Goal: Task Accomplishment & Management: Use online tool/utility

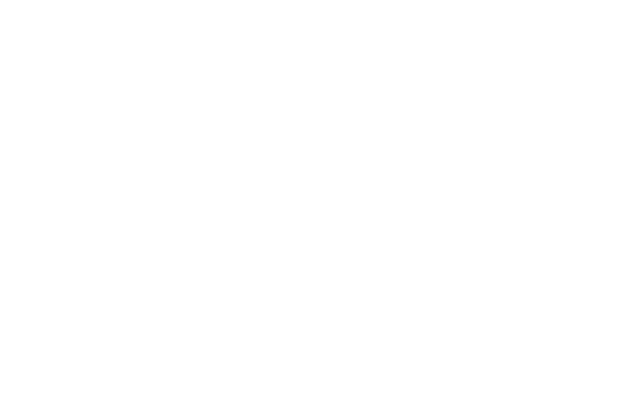
click at [0, 0] on input "text" at bounding box center [0, 0] width 0 height 0
type input "[PERSON_NAME][EMAIL_ADDRESS][PERSON_NAME][DOMAIN_NAME]"
click at [0, 0] on input "Sign In" at bounding box center [0, 0] width 0 height 0
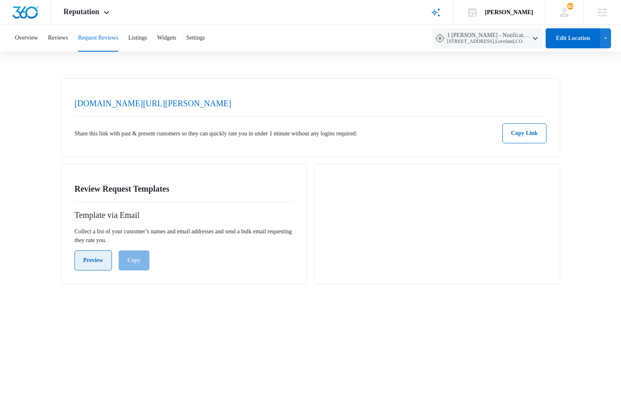
click at [105, 269] on button "Preview" at bounding box center [93, 260] width 37 height 20
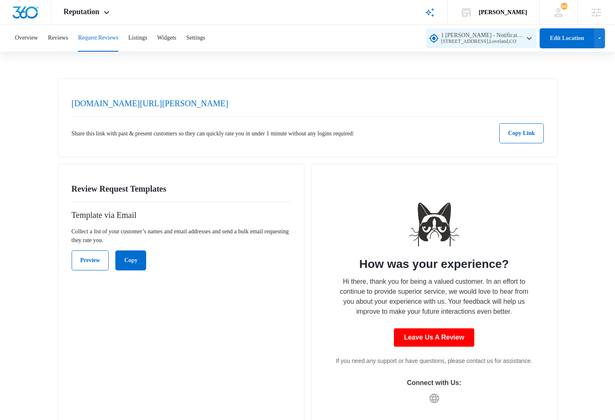
click at [524, 40] on icon "button" at bounding box center [529, 38] width 10 height 10
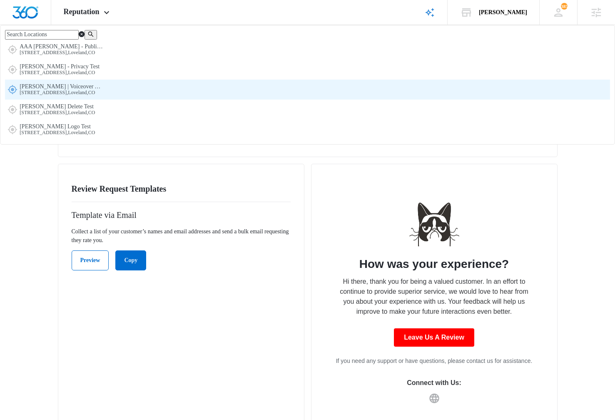
click at [103, 96] on span "[PERSON_NAME] | Voiceover Artist [STREET_ADDRESS]" at bounding box center [61, 89] width 83 height 12
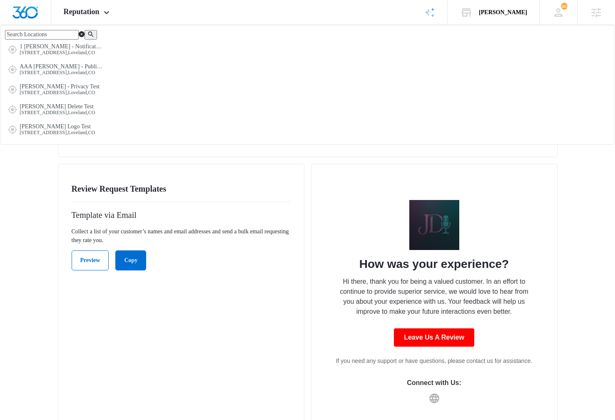
click at [279, 231] on p "Collect a list of your customer’s names and email addresses and send a bulk ema…" at bounding box center [181, 235] width 219 height 17
click at [205, 34] on button "Settings" at bounding box center [195, 38] width 19 height 27
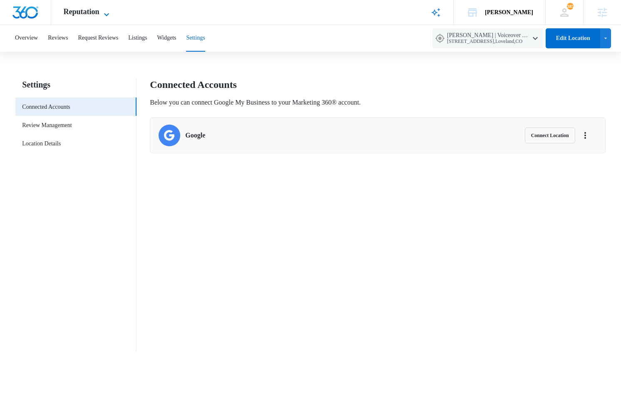
click at [78, 12] on span "Reputation" at bounding box center [82, 11] width 36 height 9
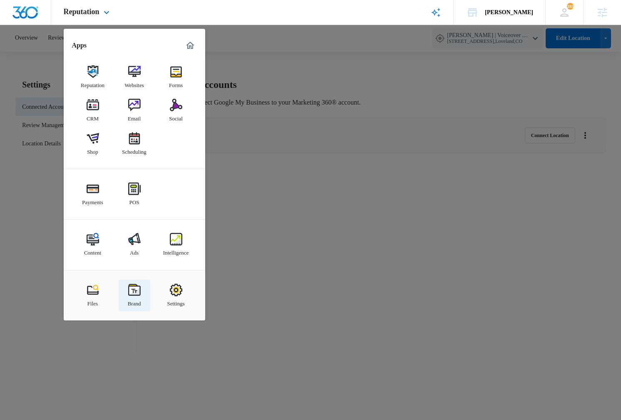
click at [139, 294] on img at bounding box center [134, 290] width 12 height 12
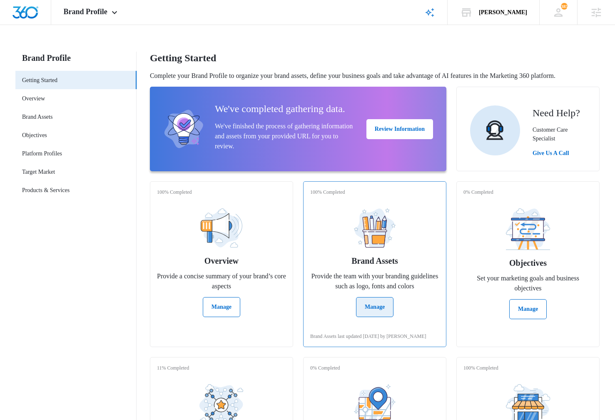
click at [362, 340] on div "Brand Assets last updated [DATE] by [PERSON_NAME]" at bounding box center [374, 332] width 129 height 13
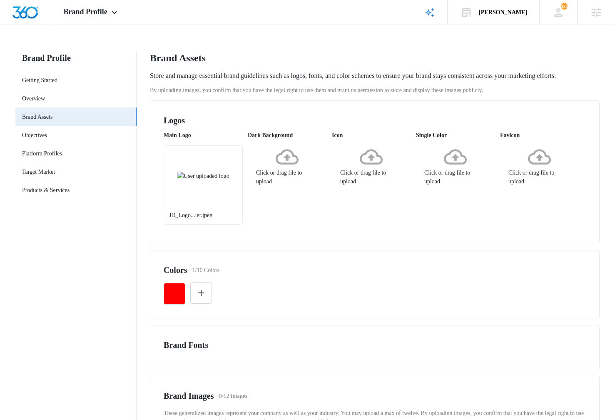
scroll to position [199, 0]
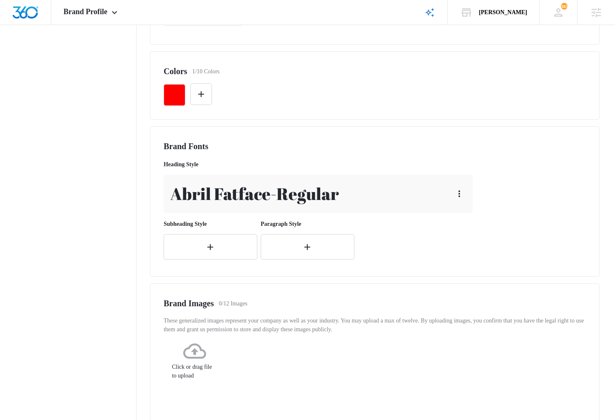
click at [456, 263] on div "Heading Style Abril Fatface - Regular Subheading Style Paragraph Style" at bounding box center [320, 210] width 312 height 106
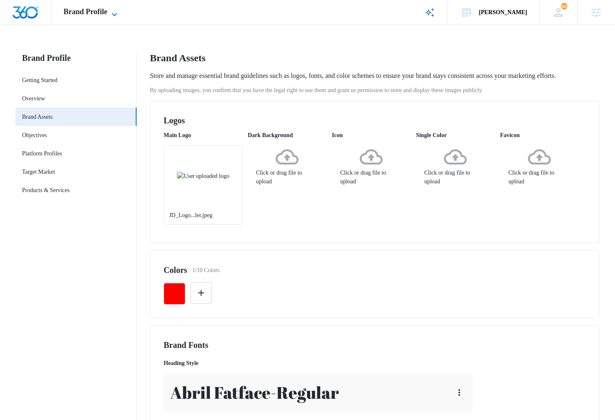
click at [107, 12] on span "Brand Profile" at bounding box center [86, 11] width 44 height 9
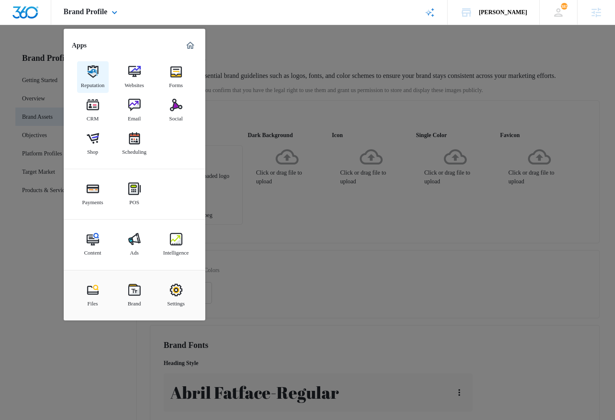
click at [92, 82] on div "Reputation" at bounding box center [93, 83] width 24 height 11
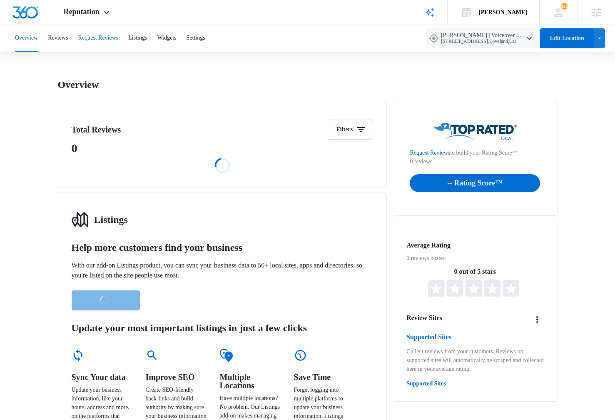
click at [115, 35] on button "Request Reviews" at bounding box center [98, 38] width 40 height 27
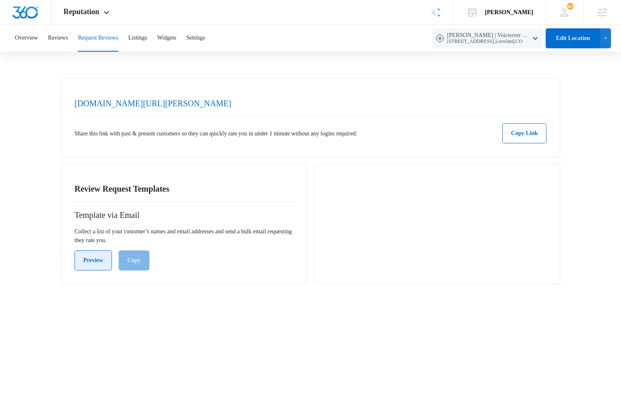
click at [99, 262] on button "Preview" at bounding box center [93, 260] width 37 height 20
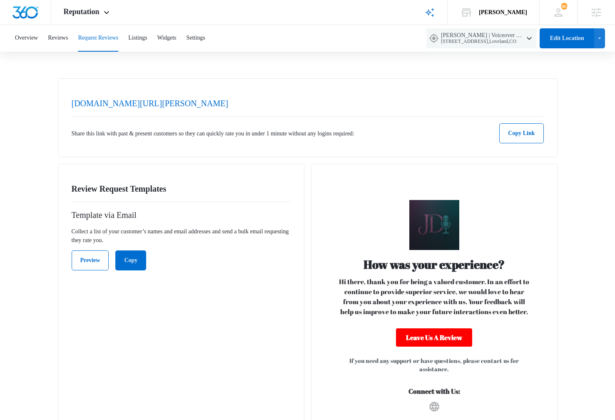
scroll to position [20, 0]
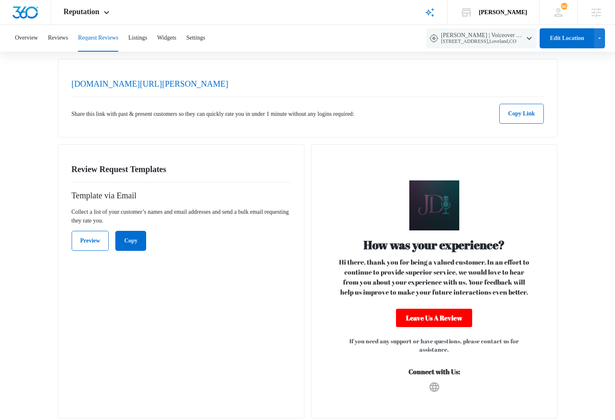
drag, startPoint x: 386, startPoint y: 342, endPoint x: 353, endPoint y: 339, distance: 33.4
click at [385, 342] on p "If you need any support or have questions, please contact us for assistance." at bounding box center [434, 345] width 199 height 17
click at [204, 309] on div "Review Request Templates Template via Email Collect a list of your customer’s n…" at bounding box center [181, 281] width 247 height 274
click at [308, 376] on div "Review Request Templates Template via Email Collect a list of your customer’s n…" at bounding box center [308, 281] width 500 height 274
click at [145, 242] on button "Copy" at bounding box center [130, 241] width 31 height 20
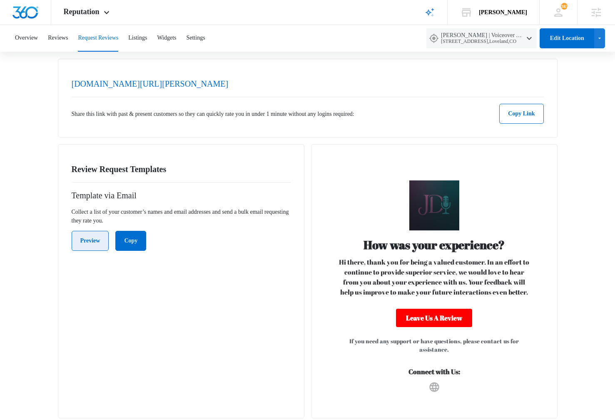
click at [88, 241] on button "Preview" at bounding box center [90, 241] width 37 height 20
click at [190, 324] on div "Review Request Templates Template via Email Collect a list of your customer’s n…" at bounding box center [181, 281] width 247 height 274
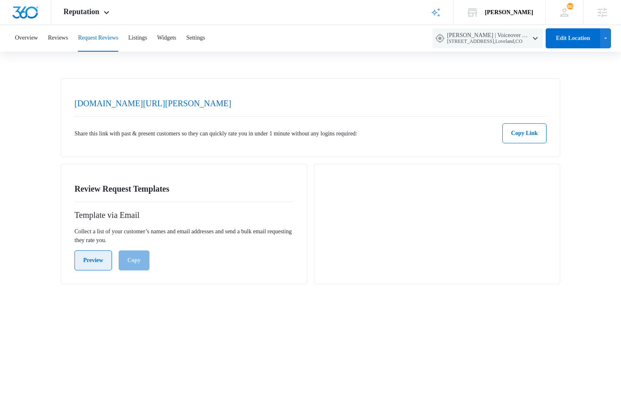
drag, startPoint x: 115, startPoint y: 271, endPoint x: 86, endPoint y: 262, distance: 30.0
click at [115, 271] on div "Review Request Templates Template via Email Collect a list of your customer’s n…" at bounding box center [184, 224] width 247 height 120
click at [86, 262] on button "Preview" at bounding box center [93, 260] width 37 height 20
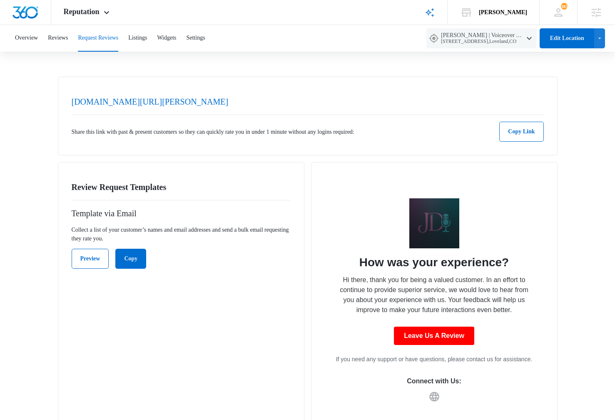
scroll to position [20, 0]
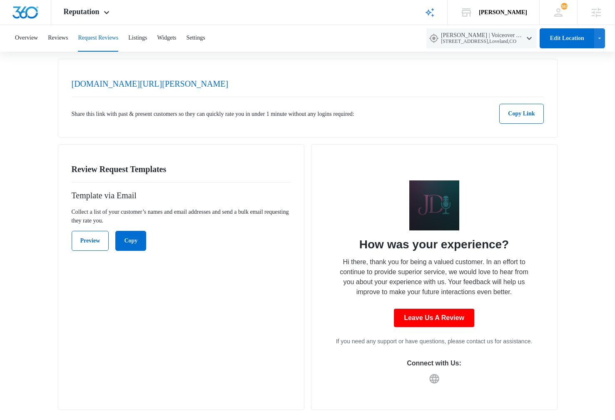
click at [184, 322] on div "Review Request Templates Template via Email Collect a list of your customer’s n…" at bounding box center [181, 277] width 247 height 266
click at [202, 339] on div "Review Request Templates Template via Email Collect a list of your customer’s n…" at bounding box center [181, 277] width 247 height 266
click at [170, 340] on div "Review Request Templates Template via Email Collect a list of your customer’s n…" at bounding box center [181, 277] width 247 height 266
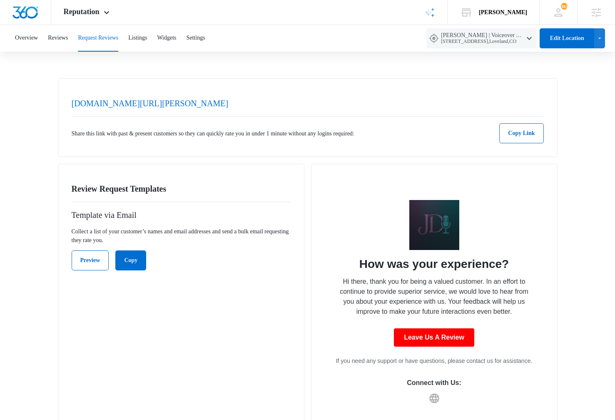
click at [174, 341] on div "Review Request Templates Template via Email Collect a list of your customer’s n…" at bounding box center [181, 297] width 247 height 266
